Goal: Task Accomplishment & Management: Complete application form

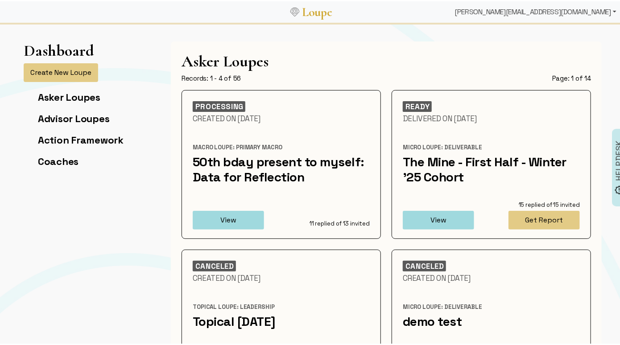
click at [586, 11] on div "[PERSON_NAME][EMAIL_ADDRESS][DOMAIN_NAME]" at bounding box center [535, 11] width 169 height 18
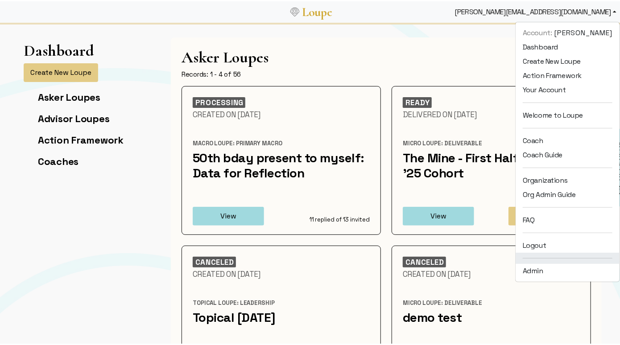
scroll to position [10, 0]
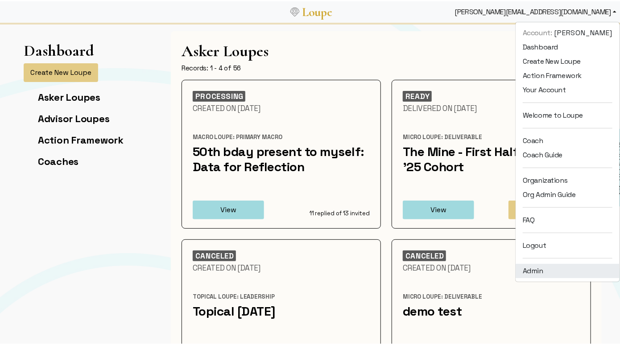
click at [532, 265] on link "Admin" at bounding box center [568, 270] width 104 height 14
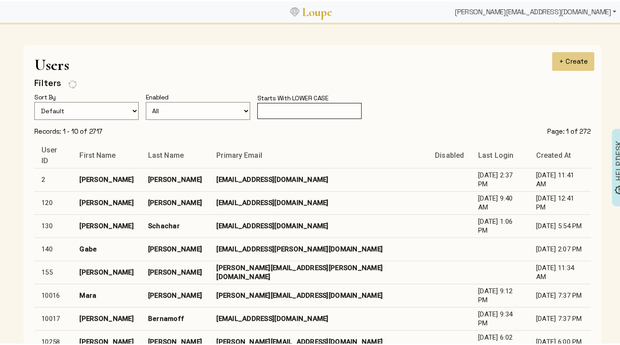
click at [553, 10] on div "[PERSON_NAME][EMAIL_ADDRESS][DOMAIN_NAME]" at bounding box center [535, 11] width 169 height 18
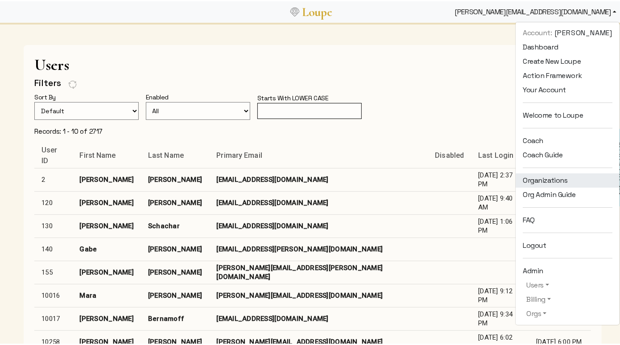
click at [558, 179] on link "Organizations" at bounding box center [568, 179] width 104 height 14
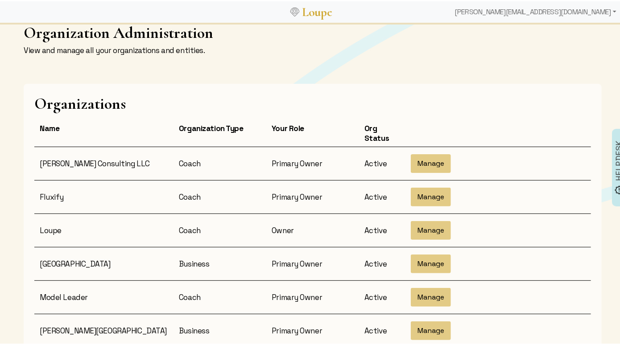
scroll to position [25, 0]
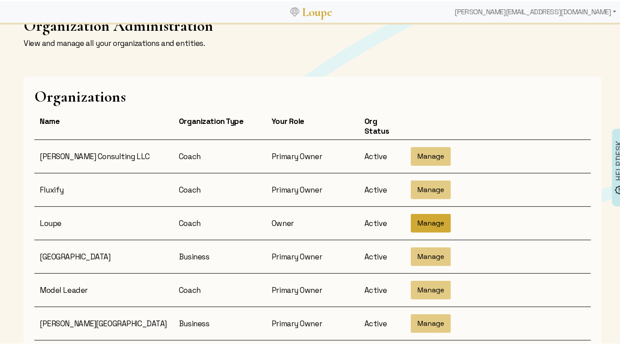
click at [433, 219] on button "Manage" at bounding box center [431, 222] width 40 height 19
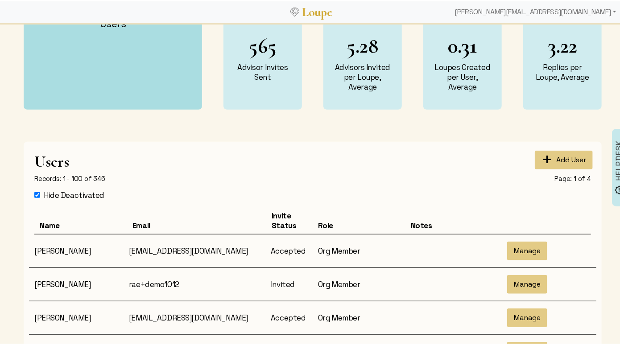
scroll to position [196, 0]
click at [550, 154] on button "+ Add User" at bounding box center [564, 158] width 58 height 19
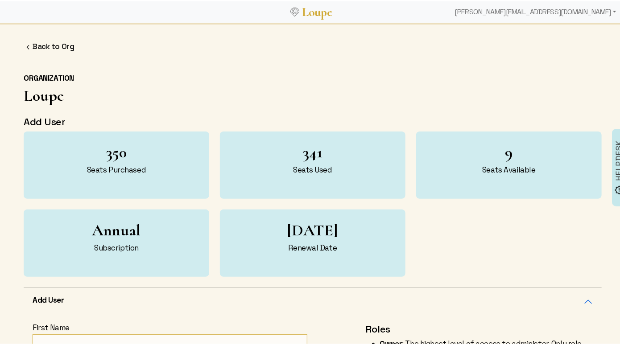
select select "32"
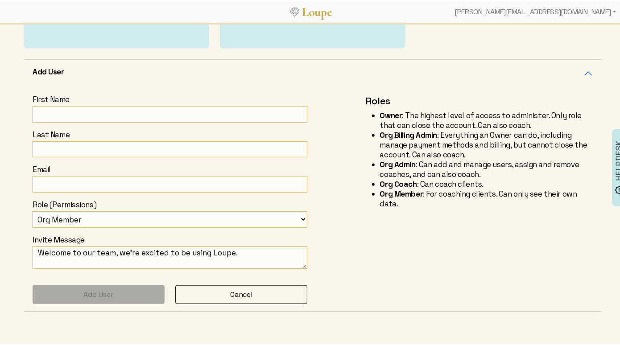
scroll to position [244, 0]
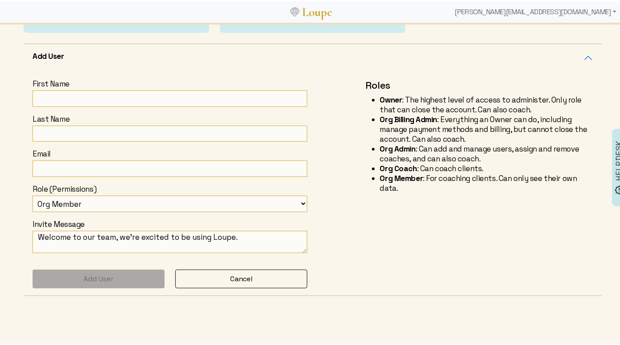
click at [129, 105] on form "First Name Last Name Email Role (Permissions) Org Member Org Coach Owner Org Ad…" at bounding box center [170, 183] width 275 height 210
click at [124, 96] on input "First Name" at bounding box center [170, 97] width 275 height 17
type input "Mara"
type input "[PERSON_NAME]"
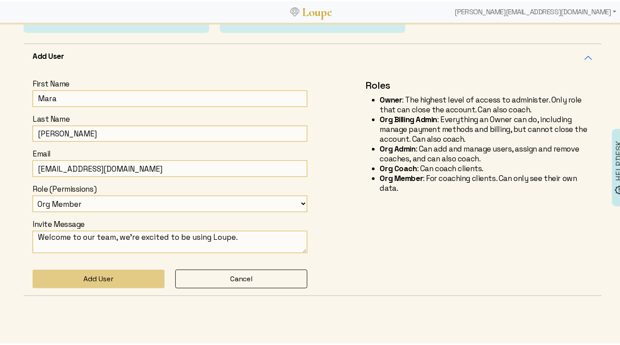
drag, startPoint x: 69, startPoint y: 167, endPoint x: 6, endPoint y: 162, distance: 63.0
click at [6, 162] on div "Back to Org ORGANIZATION Loupe Add User 350 Seats Purchased 341 Seats Used 9 Se…" at bounding box center [312, 72] width 625 height 588
drag, startPoint x: 115, startPoint y: 169, endPoint x: 134, endPoint y: 171, distance: 18.9
click at [134, 171] on input "[EMAIL_ADDRESS][DOMAIN_NAME]" at bounding box center [170, 167] width 275 height 17
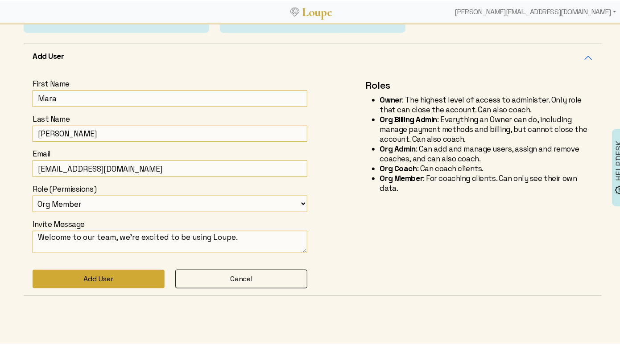
type input "[EMAIL_ADDRESS][DOMAIN_NAME]"
click at [121, 274] on button "Add User" at bounding box center [99, 277] width 132 height 19
